Goal: Task Accomplishment & Management: Use online tool/utility

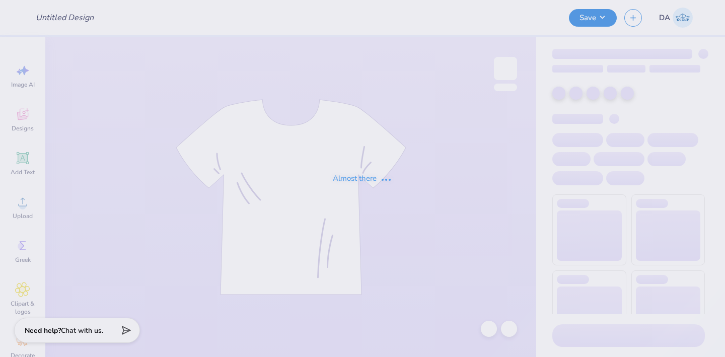
type input "simple white tank"
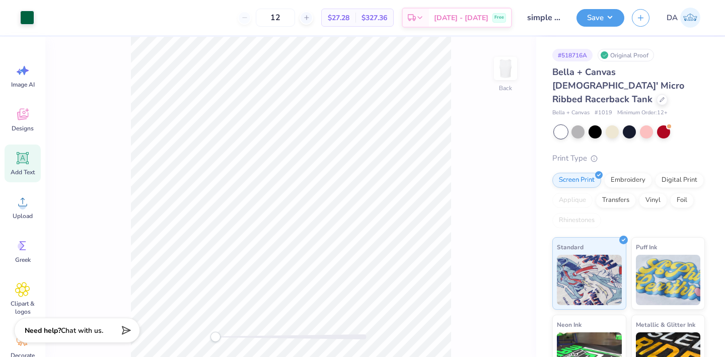
click at [22, 161] on icon at bounding box center [23, 159] width 10 height 10
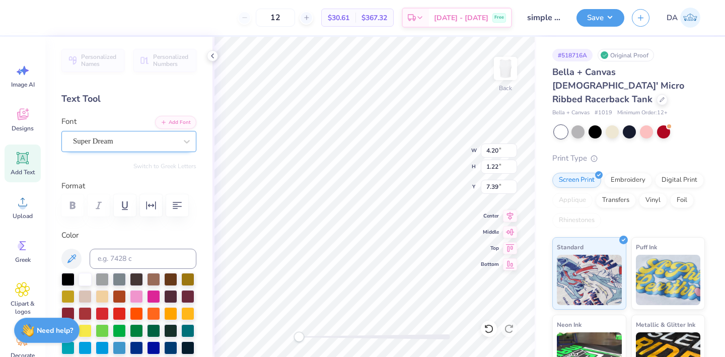
type textarea "®"
click at [136, 144] on div "Super Dream" at bounding box center [125, 141] width 106 height 16
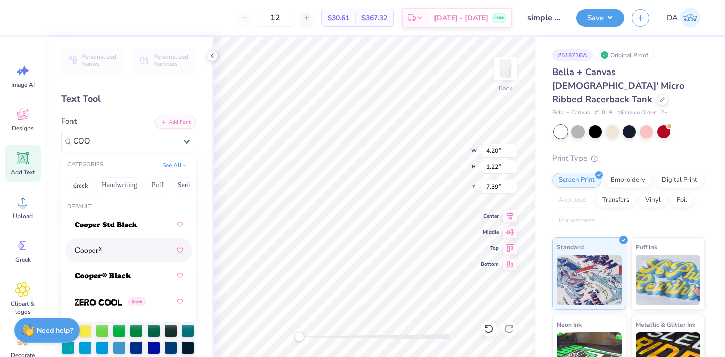
click at [119, 246] on div at bounding box center [129, 250] width 109 height 18
type input "COO"
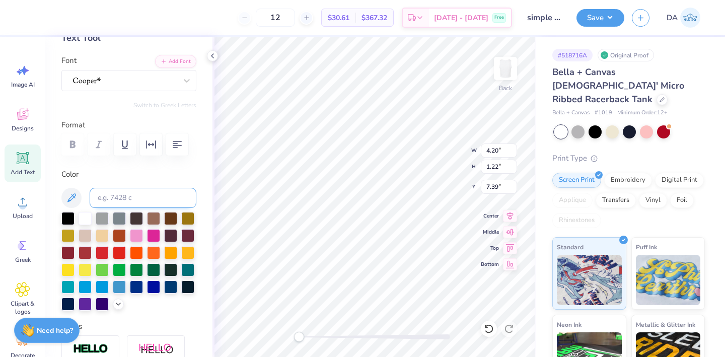
scroll to position [61, 0]
click at [153, 269] on div at bounding box center [153, 268] width 13 height 13
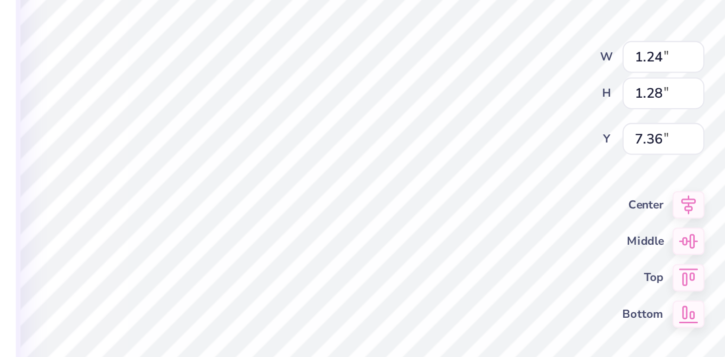
type input "0.26"
type input "0.27"
type input "5.62"
type input "8.06"
type input "2.78"
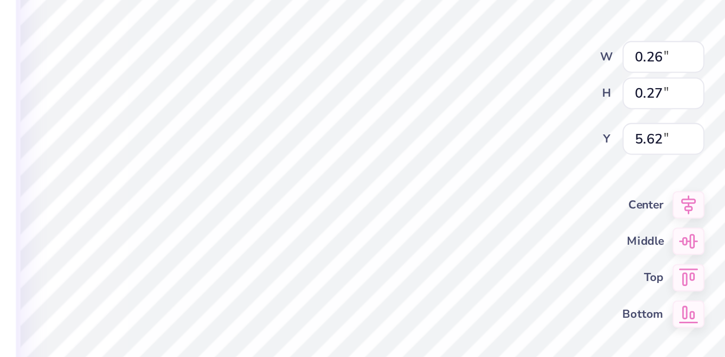
type input "3.62"
type input "0.26"
type input "0.27"
type input "5.62"
type input "8.06"
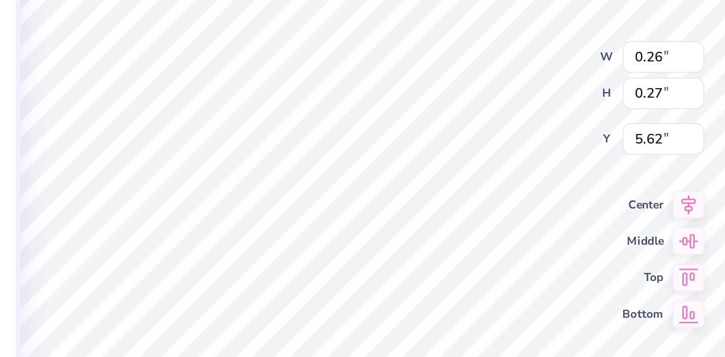
type input "2.78"
type input "3.62"
type input "0.26"
type input "0.27"
type input "5.24"
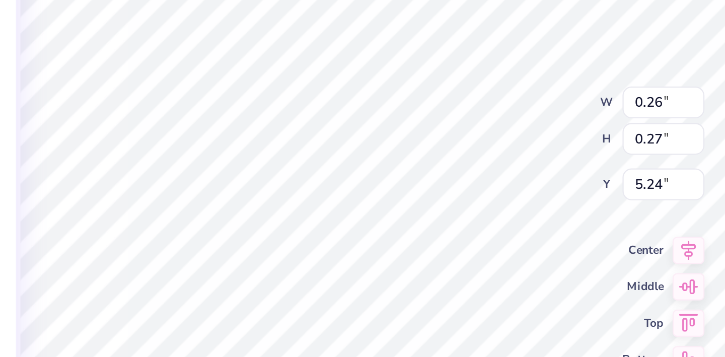
type input "8.06"
type input "2.78"
type input "3.62"
type input "0.26"
type input "0.27"
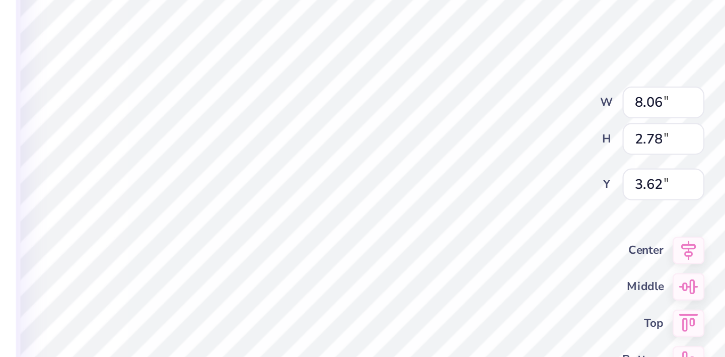
type input "5.14"
type input "0.18"
type input "5.23"
type input "8.06"
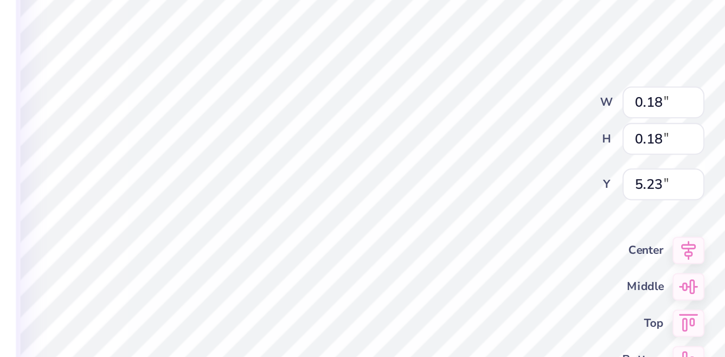
type input "2.78"
type input "3.62"
type input "0.18"
type input "5.23"
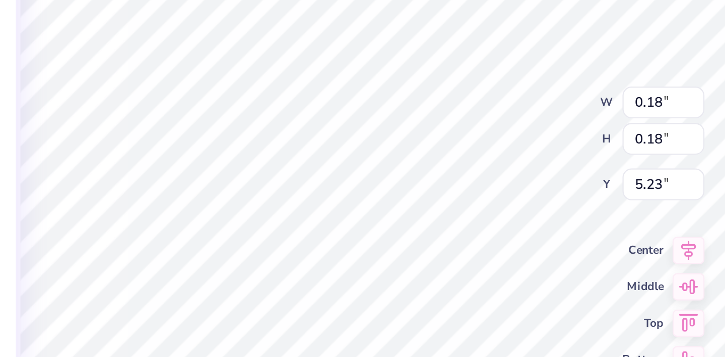
type input "8.06"
type input "2.78"
type input "3.62"
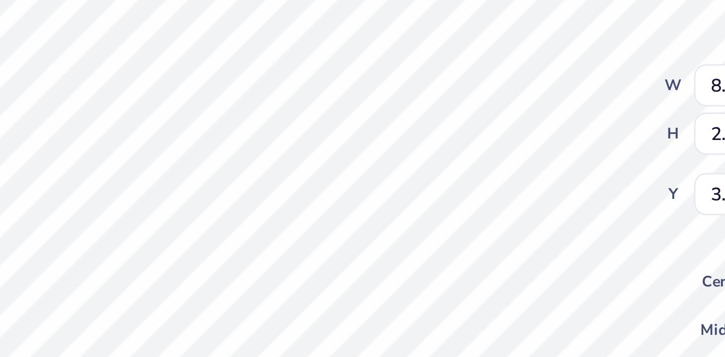
type input "0.18"
type input "5.27"
type input "0.10"
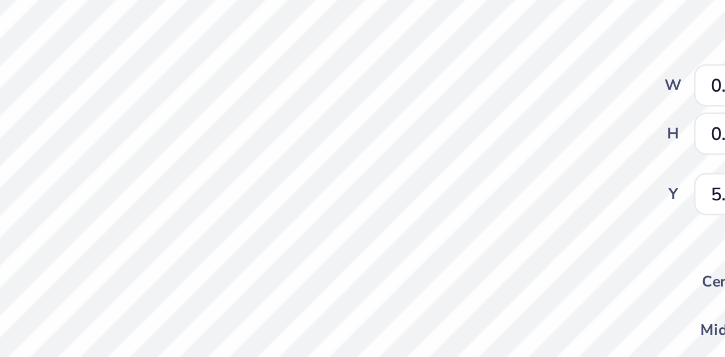
type input "5.35"
type input "8.06"
type input "2.78"
type input "3.62"
type input "0.10"
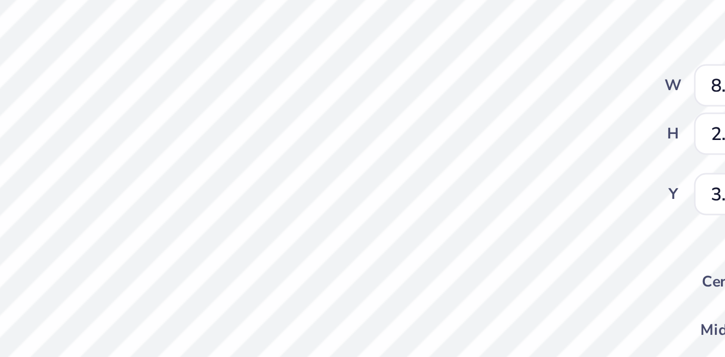
type input "0.10"
type input "5.35"
type input "0.21"
type input "0.22"
type input "5.24"
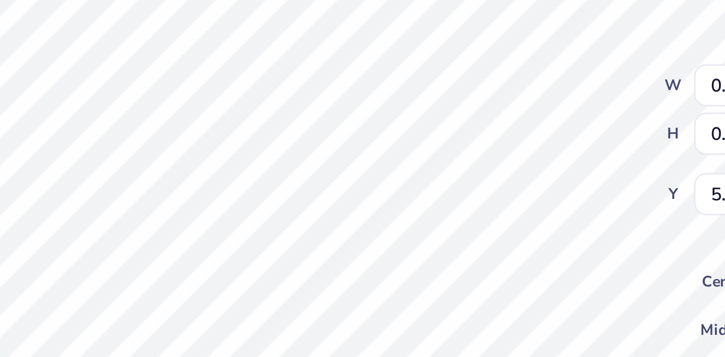
type input "0.30"
type input "0.31"
type input "5.15"
type input "8.06"
type input "2.78"
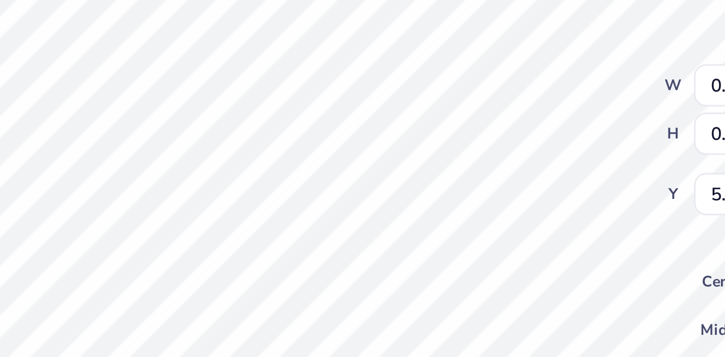
type input "3.62"
type input "0.30"
type input "0.31"
type input "5.15"
type input "0.34"
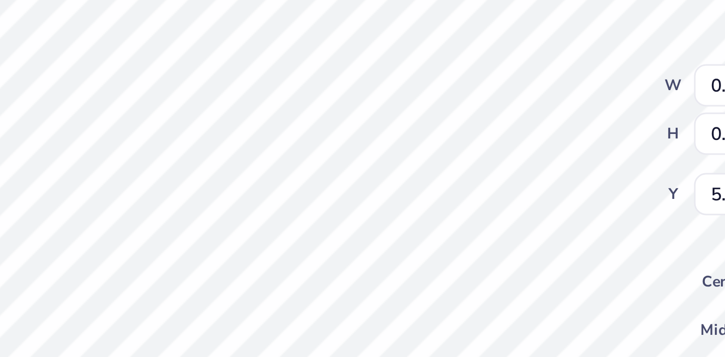
type input "0.35"
type input "0.17"
type input "5.33"
type input "8.06"
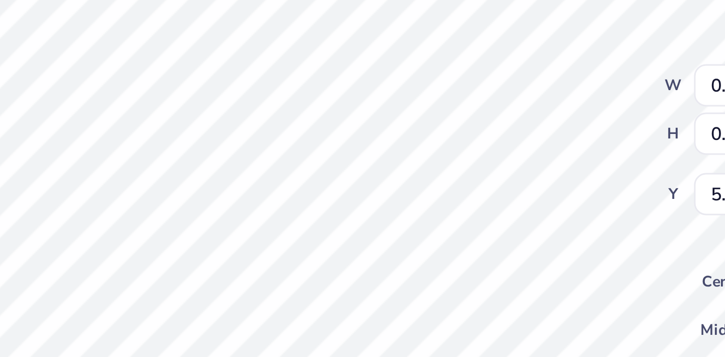
type input "2.78"
type input "3.62"
type input "0.17"
type input "5.33"
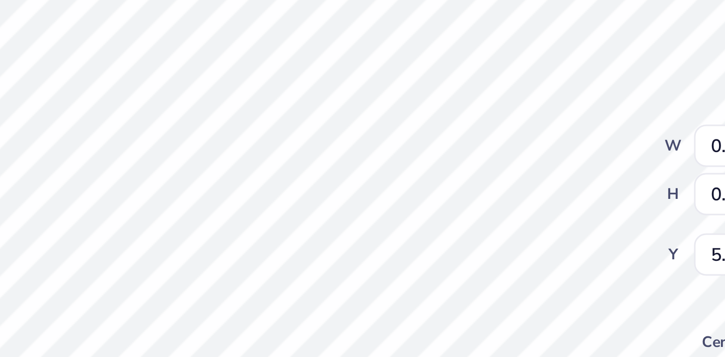
type input "8.06"
type input "2.78"
type input "3.62"
type input "0.17"
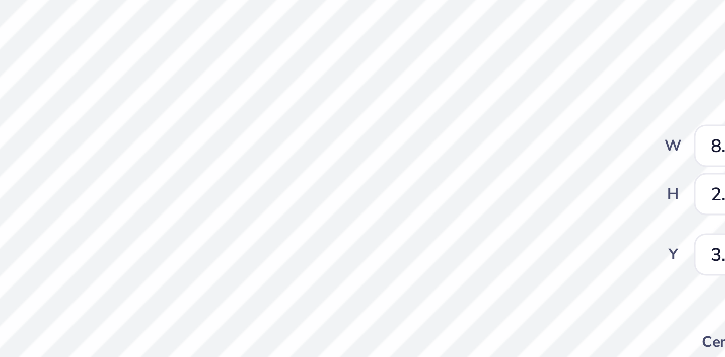
type input "5.23"
type input "0.29"
type input "0.30"
type input "8.06"
type input "2.78"
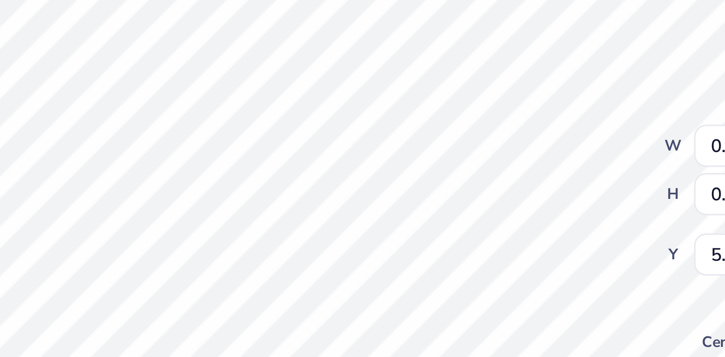
type input "3.62"
type input "0.29"
type input "0.30"
type input "5.23"
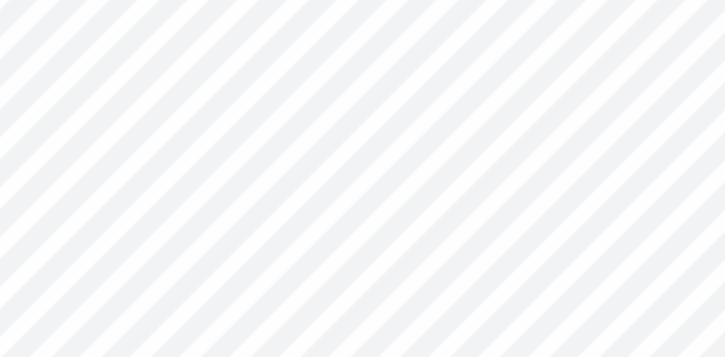
type input "8.06"
type input "2.78"
type input "3.62"
type input "0.29"
type input "0.30"
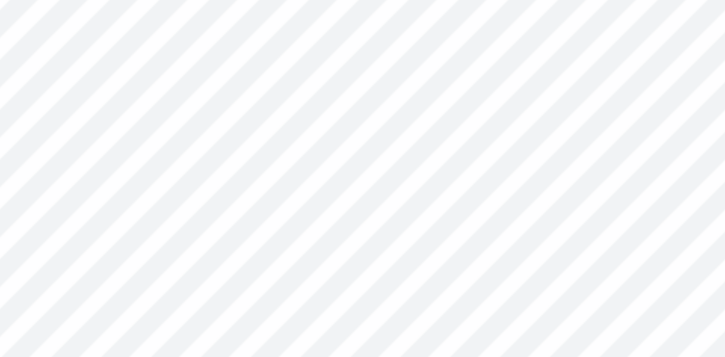
type input "5.21"
type input "0.16"
type input "0.17"
type input "5.34"
type input "8.06"
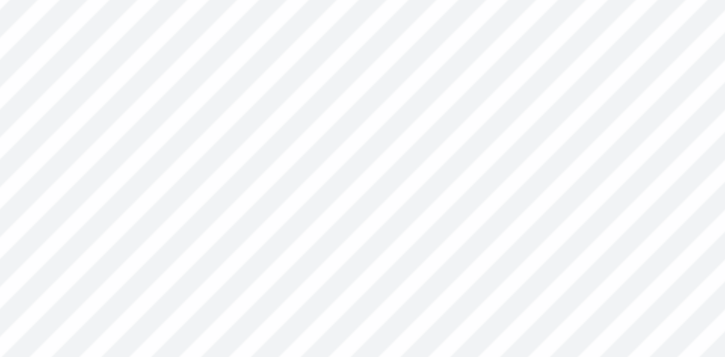
type input "2.78"
type input "3.62"
type input "0.16"
type input "0.17"
type input "5.34"
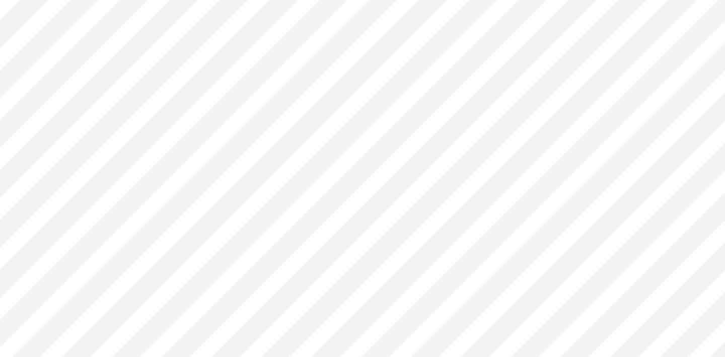
type input "8.06"
type input "2.78"
type input "3.62"
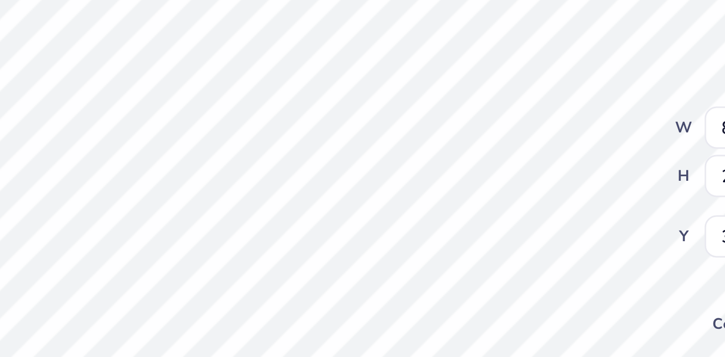
type input "0.16"
type input "0.17"
type input "5.24"
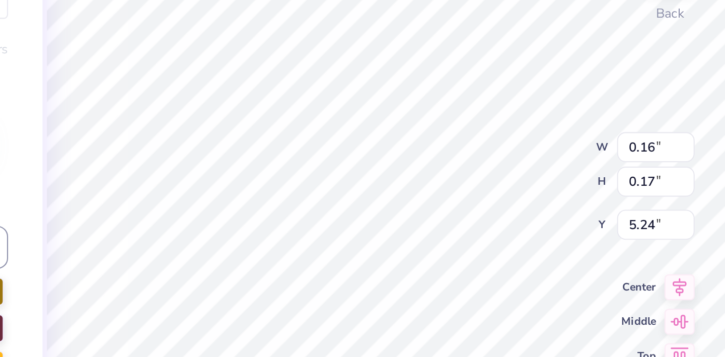
type input "8.06"
type input "2.78"
type input "3.62"
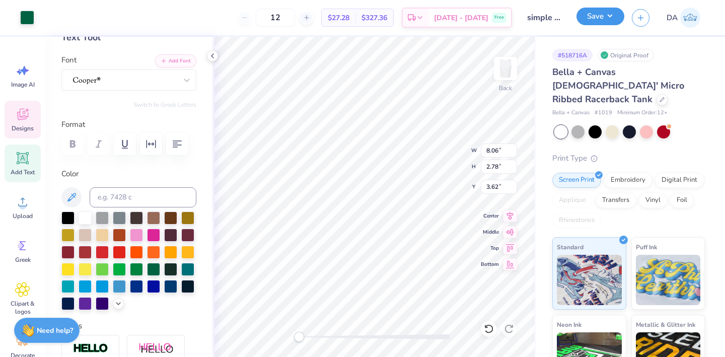
click at [594, 21] on button "Save" at bounding box center [601, 17] width 48 height 18
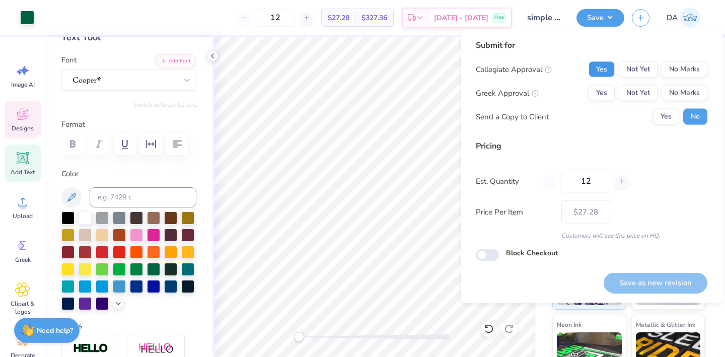
click at [603, 65] on button "Yes" at bounding box center [602, 69] width 26 height 16
click at [677, 84] on div "Collegiate Approval Yes Not Yet No Marks Greek Approval Yes Not Yet No Marks Se…" at bounding box center [592, 92] width 232 height 63
click at [639, 122] on div "Send a Copy to Client Yes No" at bounding box center [592, 117] width 232 height 16
click at [673, 97] on button "No Marks" at bounding box center [685, 93] width 46 height 16
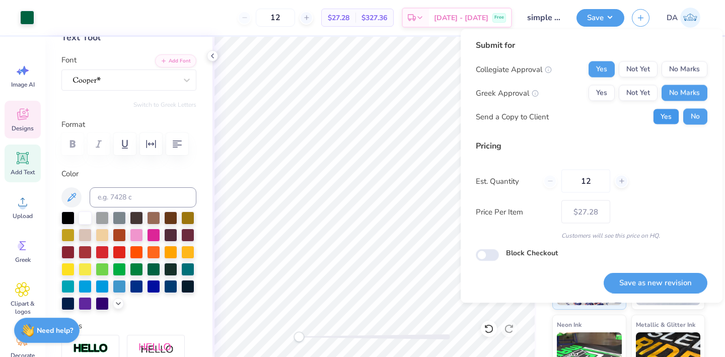
click at [661, 123] on button "Yes" at bounding box center [666, 117] width 26 height 16
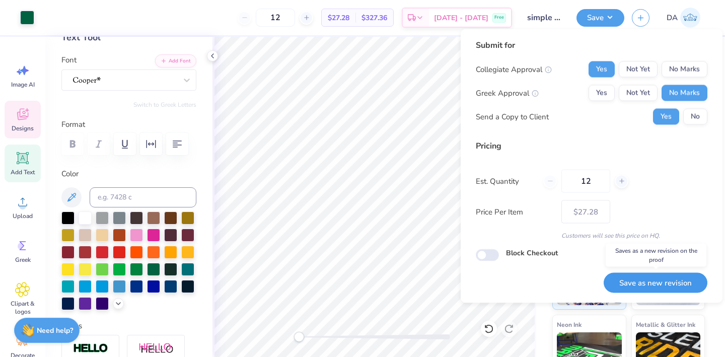
click at [669, 288] on button "Save as new revision" at bounding box center [656, 283] width 104 height 21
type input "$27.28"
